Goal: Use online tool/utility: Utilize a website feature to perform a specific function

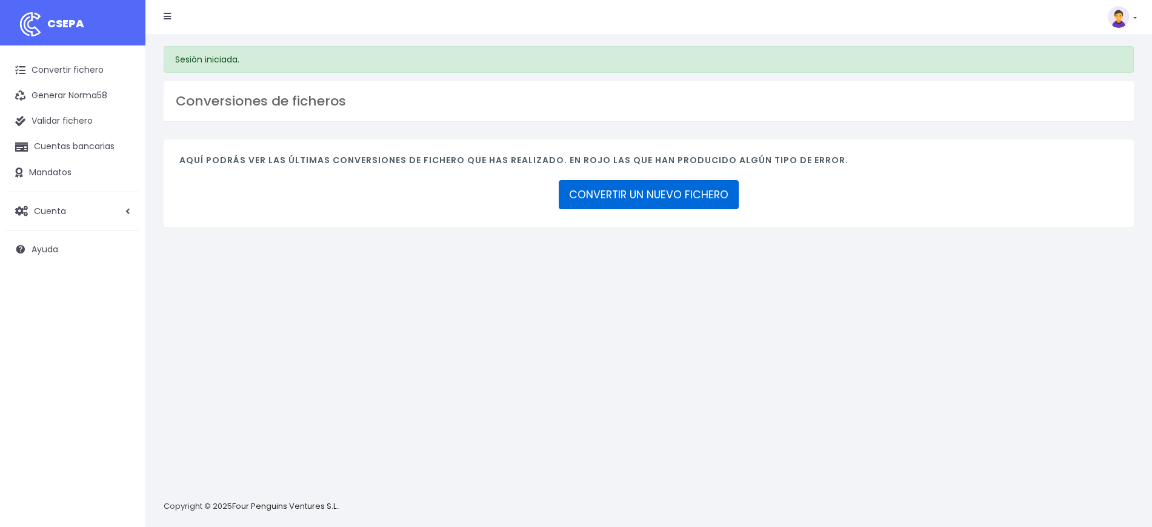
click at [660, 192] on link "CONVERTIR UN NUEVO FICHERO" at bounding box center [649, 194] width 180 height 29
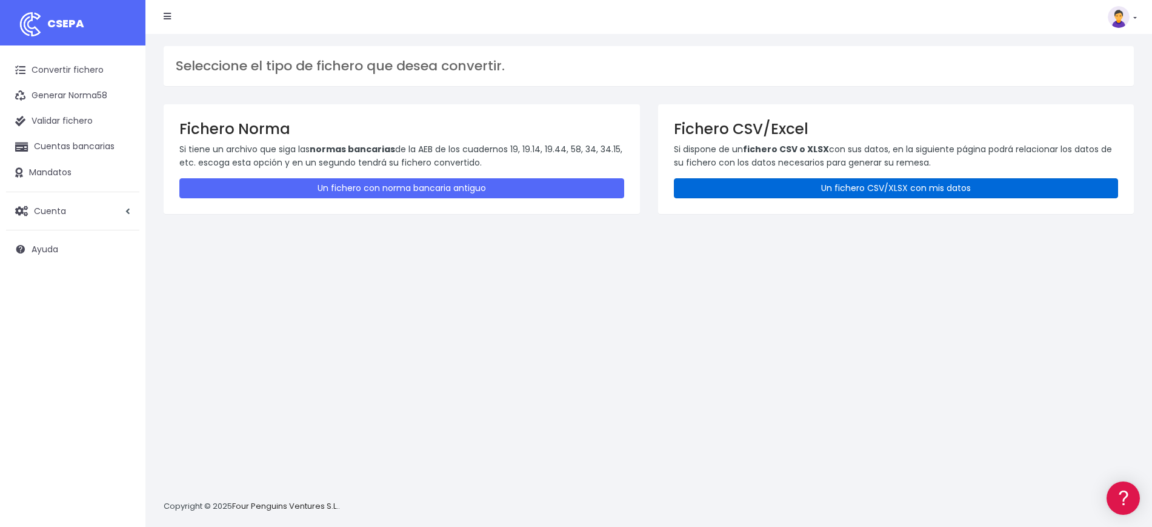
click at [857, 186] on link "Un fichero CSV/XLSX con mis datos" at bounding box center [896, 188] width 445 height 20
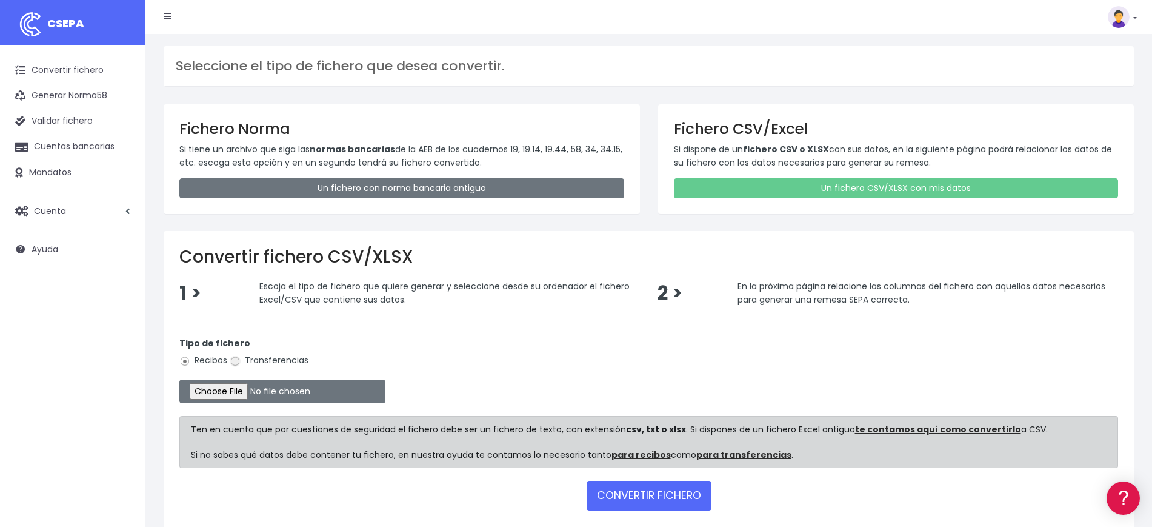
click at [234, 359] on input "Transferencias" at bounding box center [235, 361] width 11 height 11
radio input "true"
click at [235, 393] on input "file" at bounding box center [282, 392] width 206 height 24
click at [249, 386] on input "file" at bounding box center [282, 392] width 206 height 24
type input "C:\fakepath\250901_PAGAMENTS REGISTRE PROPIETAT.xlsx"
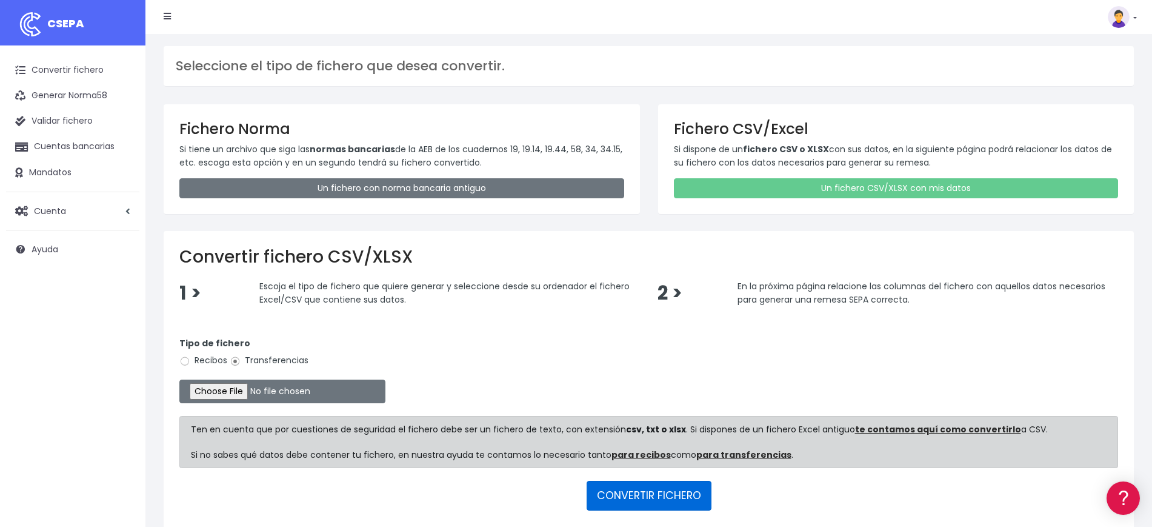
click at [646, 496] on button "CONVERTIR FICHERO" at bounding box center [649, 495] width 125 height 29
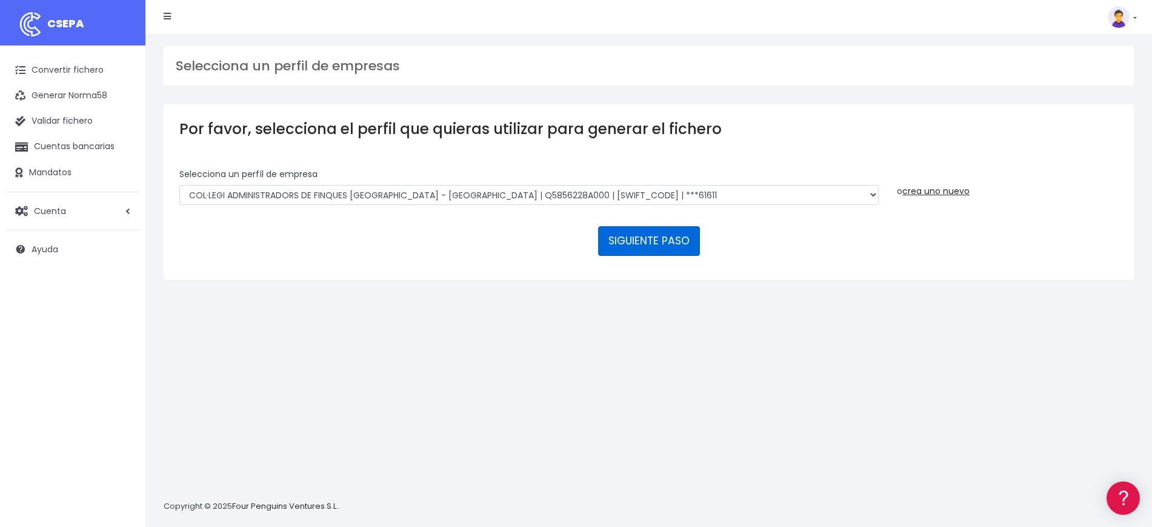
click at [638, 232] on button "SIGUIENTE PASO" at bounding box center [649, 240] width 102 height 29
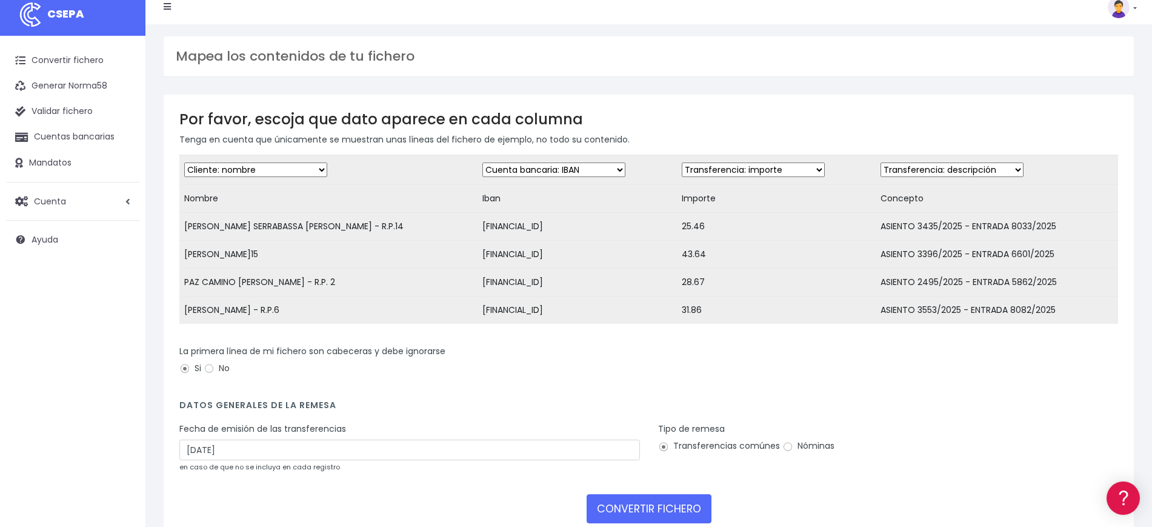
scroll to position [95, 0]
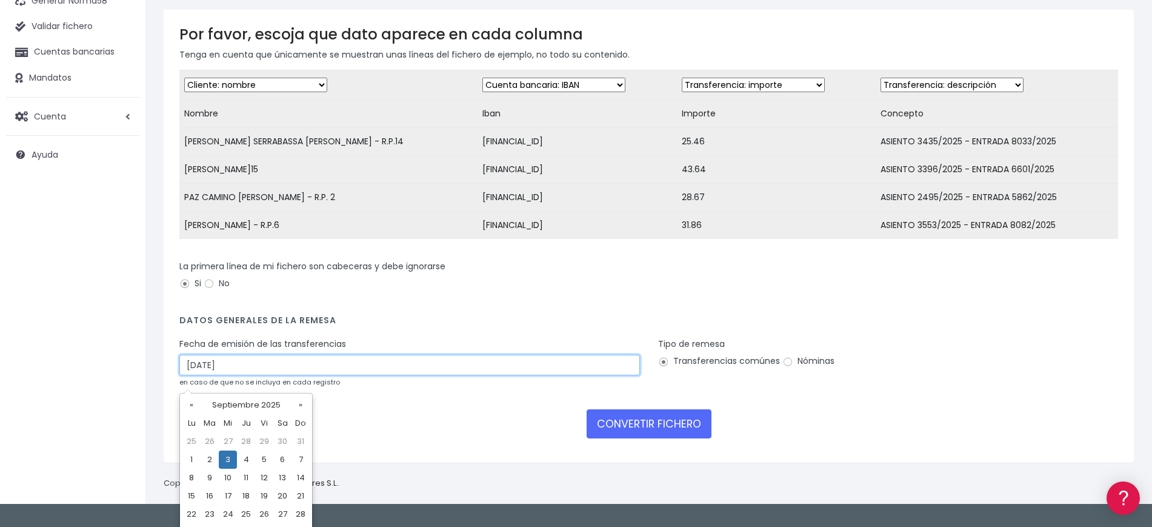
drag, startPoint x: 275, startPoint y: 369, endPoint x: 113, endPoint y: 373, distance: 161.3
click at [113, 373] on div "CSEPA Convertir fichero Generar Norma58 Validar fichero Cuentas bancarias Manda…" at bounding box center [576, 204] width 1152 height 598
type input "01/09/2025"
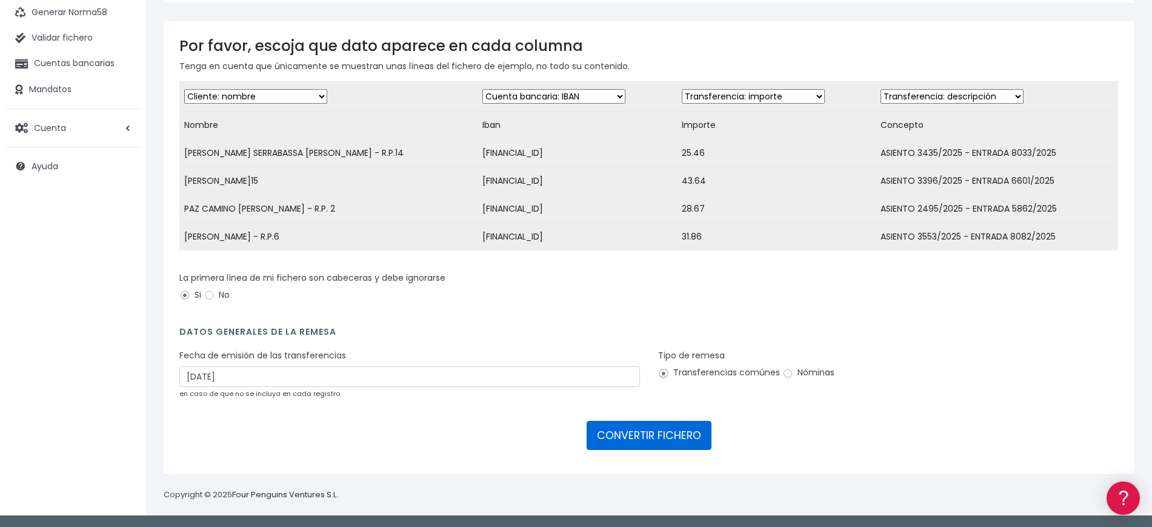
click at [650, 432] on button "CONVERTIR FICHERO" at bounding box center [649, 435] width 125 height 29
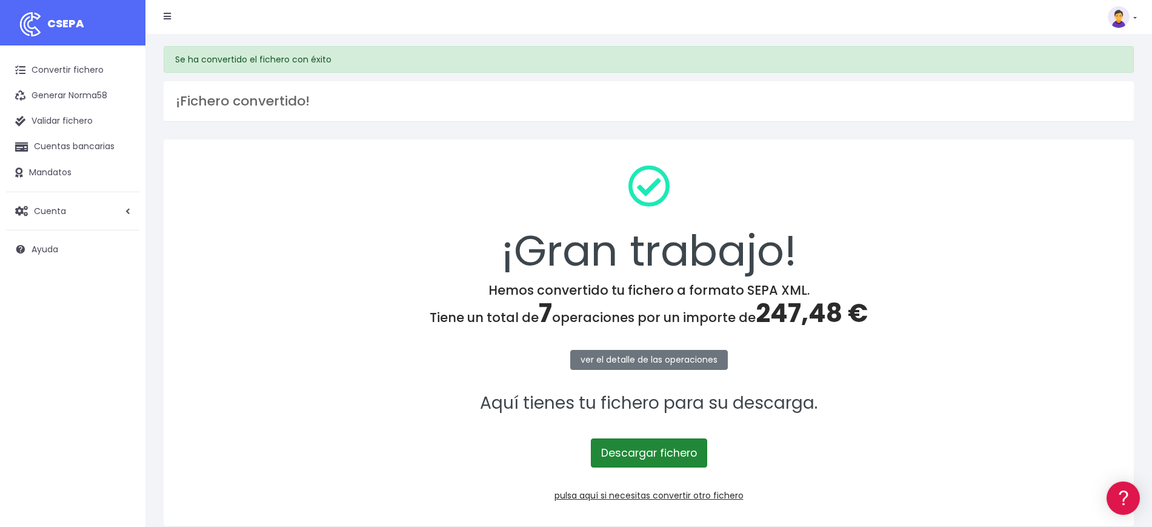
click at [655, 451] on link "Descargar fichero" at bounding box center [649, 452] width 116 height 29
click at [1123, 18] on img at bounding box center [1119, 17] width 22 height 22
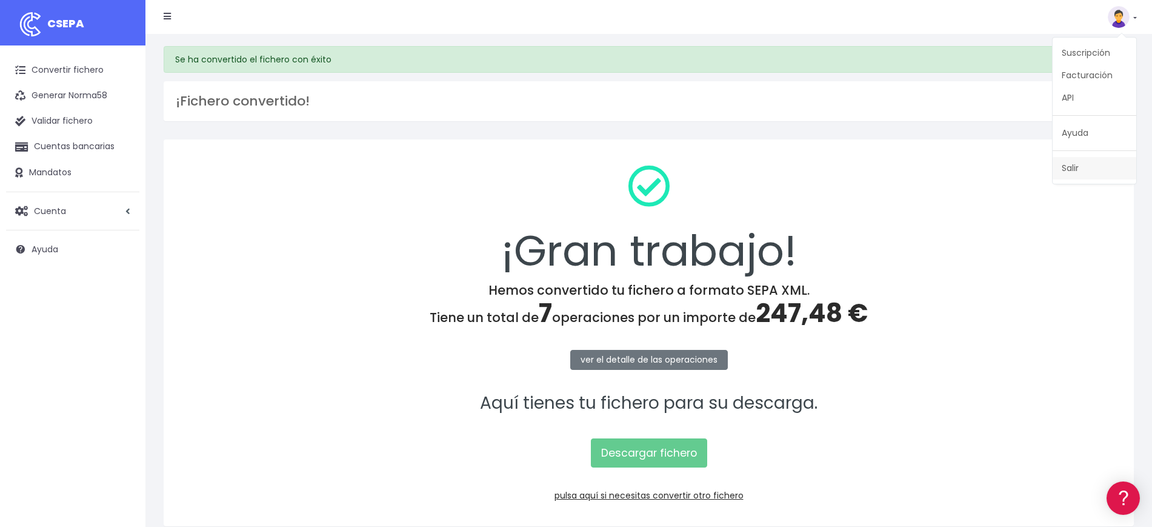
click at [1080, 160] on link "Salir" at bounding box center [1095, 168] width 84 height 22
